Goal: Information Seeking & Learning: Learn about a topic

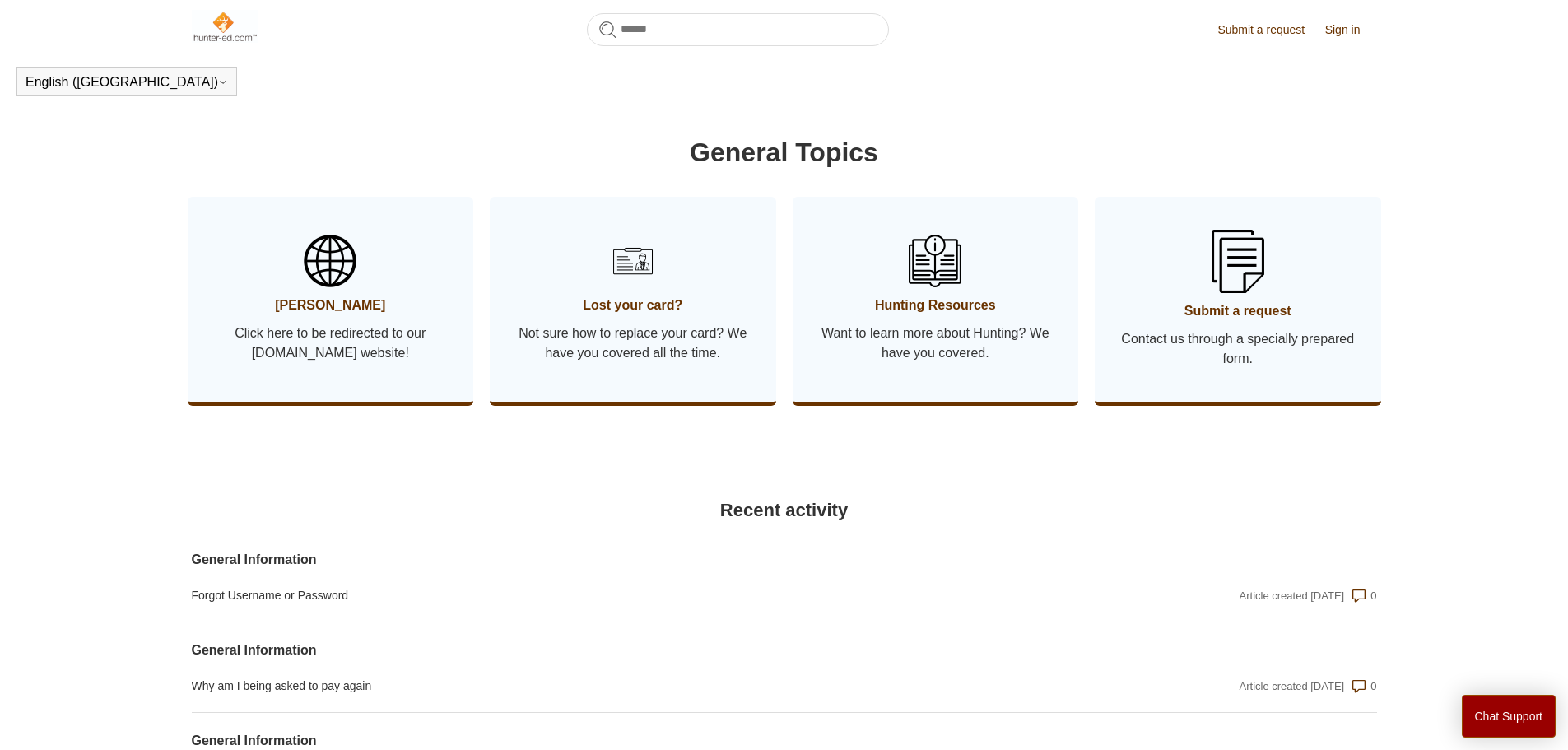
scroll to position [860, 0]
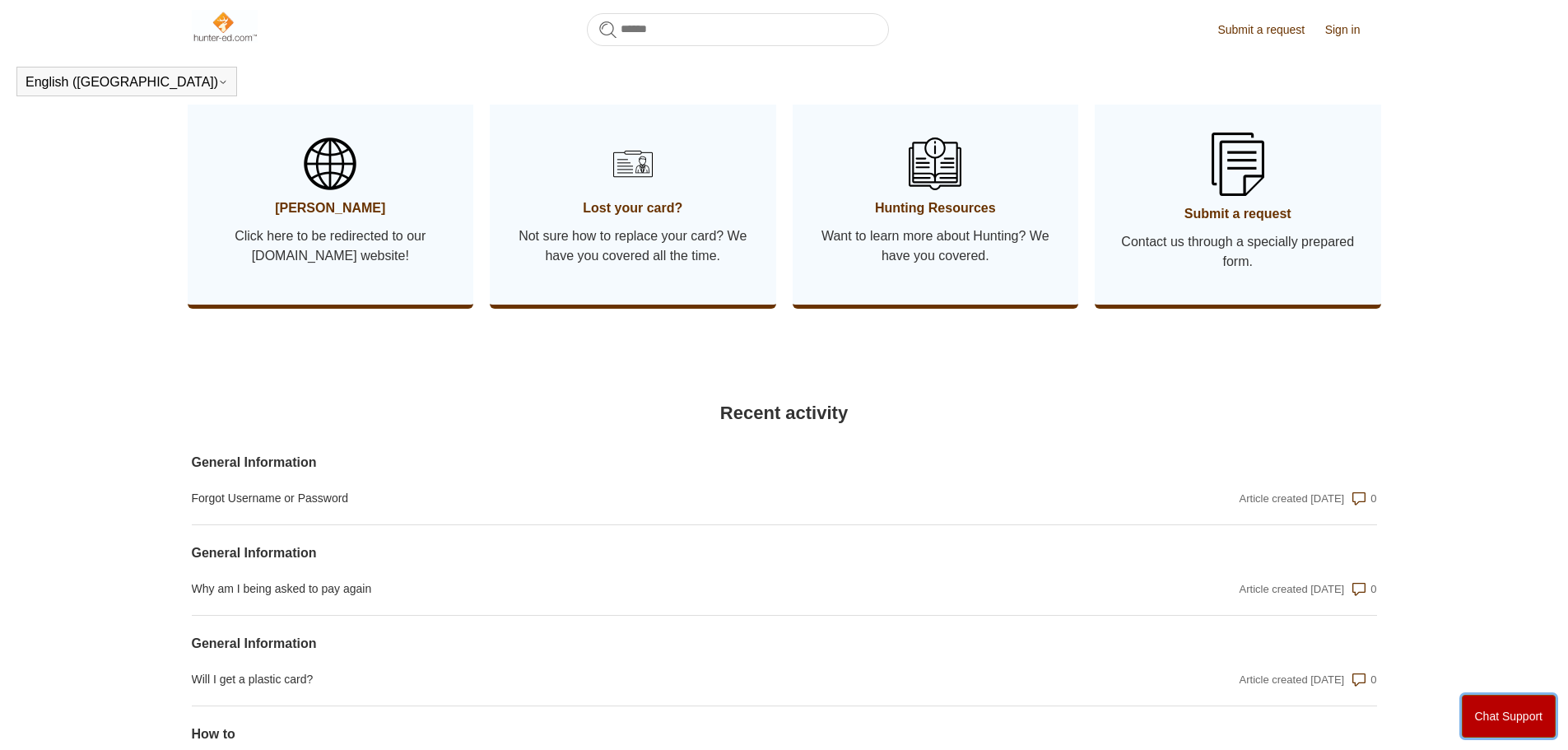
click at [1500, 705] on button "Chat Support" at bounding box center [1509, 716] width 95 height 43
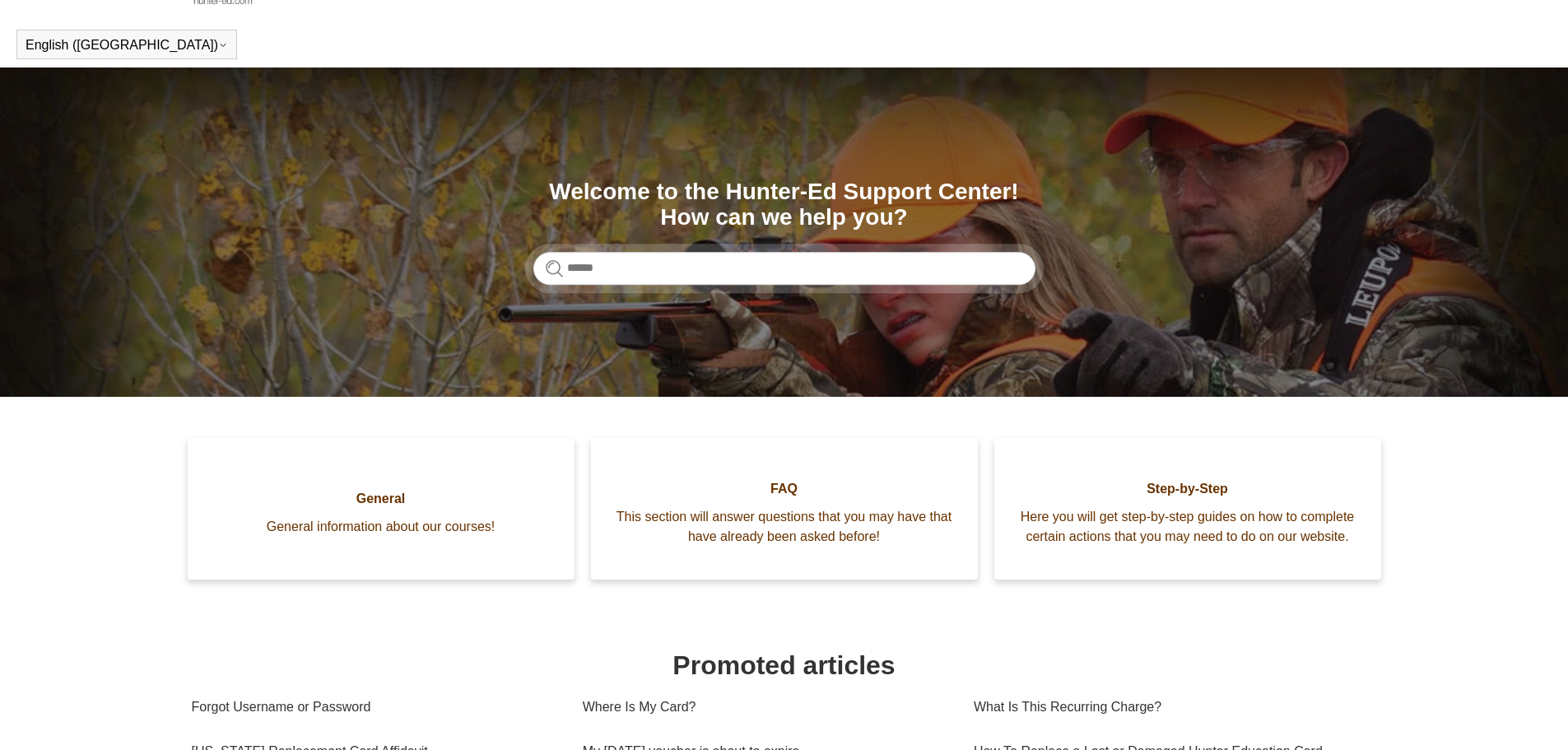
scroll to position [0, 0]
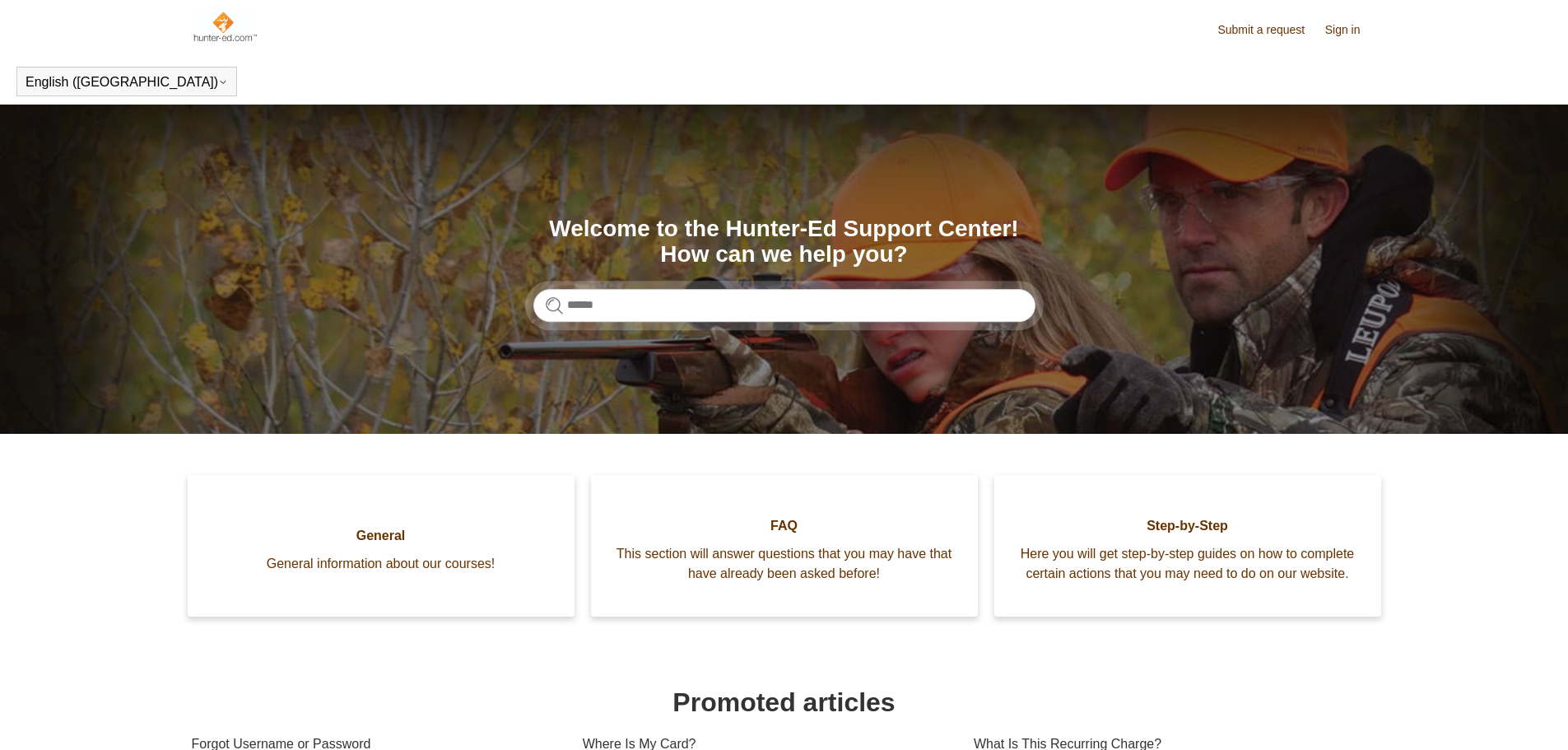
click at [1348, 26] on link "Sign in" at bounding box center [1351, 30] width 52 height 17
click at [1341, 25] on link "Sign in" at bounding box center [1351, 30] width 52 height 17
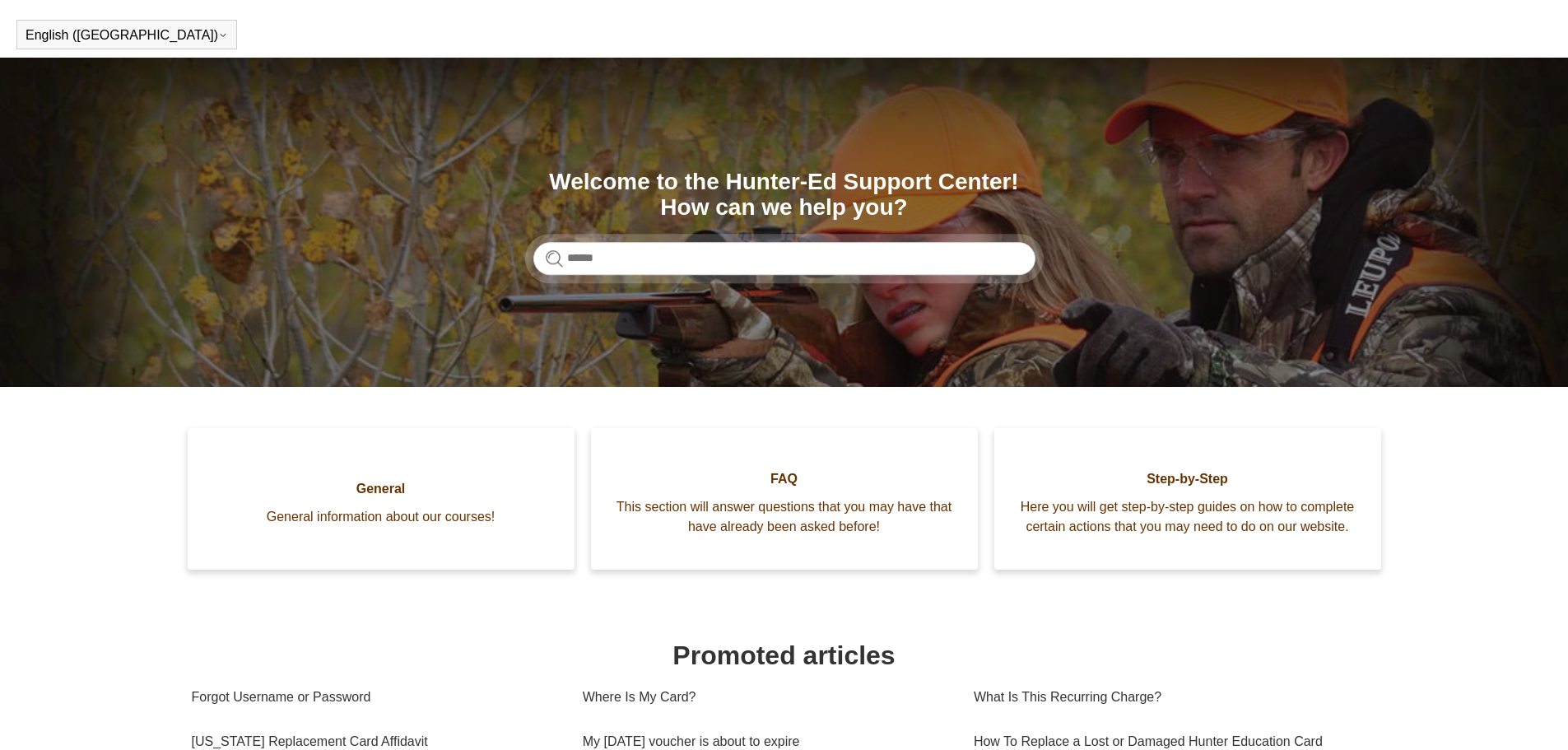
scroll to position [46, 0]
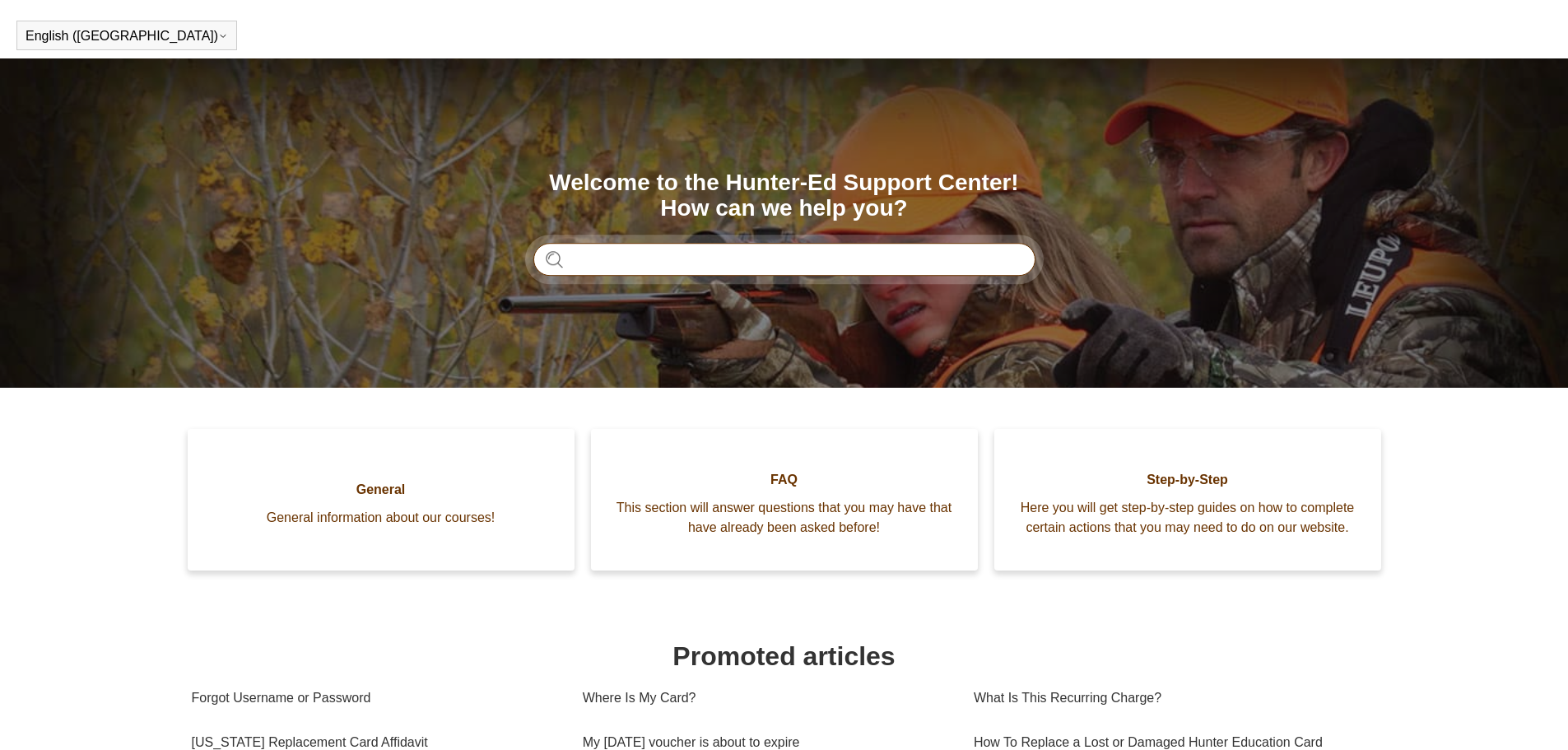
click at [819, 261] on input "Search" at bounding box center [784, 259] width 502 height 33
type input "*********"
